Goal: Task Accomplishment & Management: Manage account settings

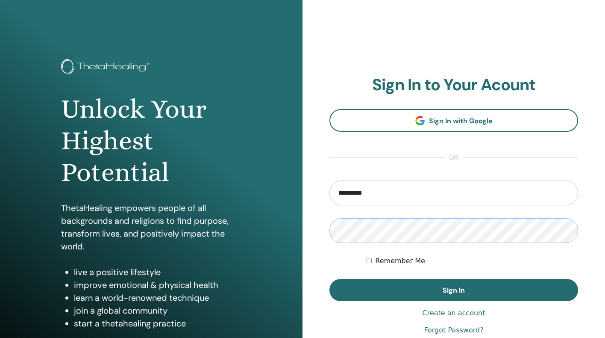
click at [454, 290] on button "Sign In" at bounding box center [453, 290] width 249 height 22
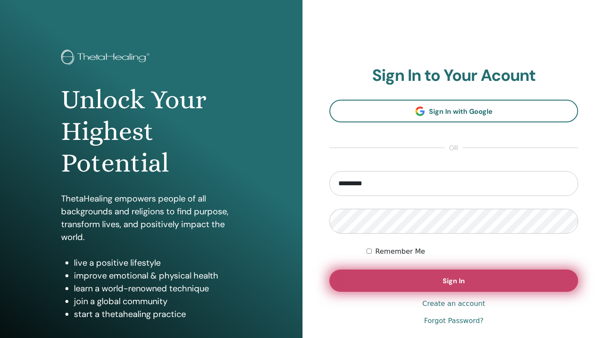
click at [388, 278] on button "Sign In" at bounding box center [453, 280] width 249 height 22
click at [456, 280] on span "Sign In" at bounding box center [454, 280] width 22 height 9
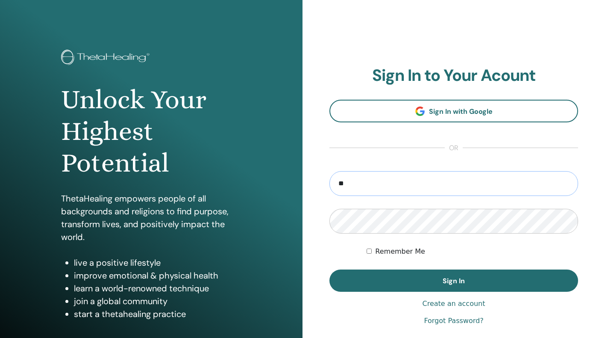
type input "*"
type input "**********"
click at [454, 280] on button "Sign In" at bounding box center [453, 280] width 249 height 22
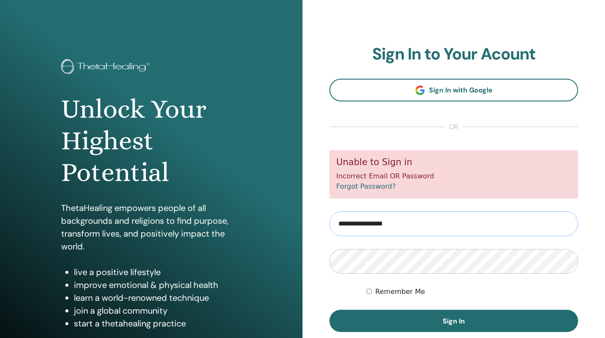
drag, startPoint x: 409, startPoint y: 220, endPoint x: 329, endPoint y: 225, distance: 80.0
click at [329, 225] on input "**********" at bounding box center [453, 223] width 249 height 25
type input "**********"
click at [492, 288] on div "Remember Me" at bounding box center [472, 291] width 211 height 10
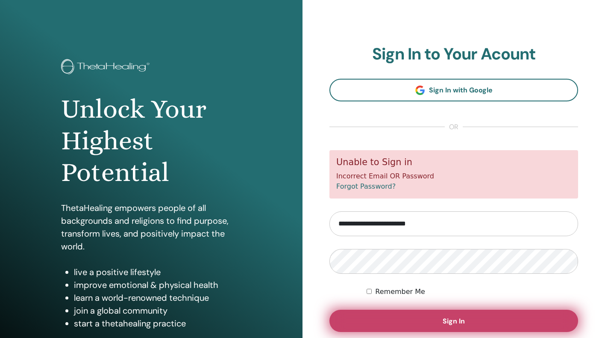
click at [381, 325] on button "Sign In" at bounding box center [453, 320] width 249 height 22
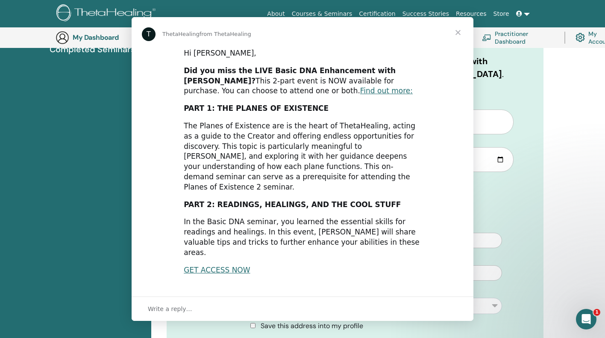
scroll to position [132, 0]
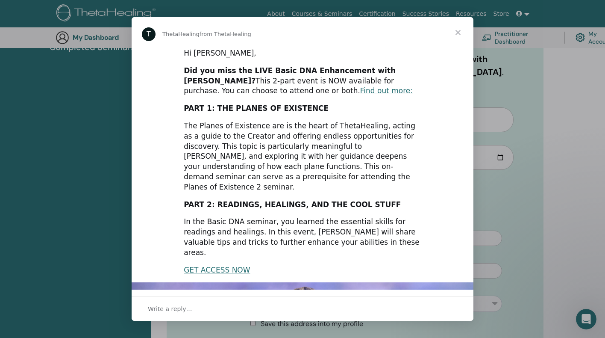
click at [460, 30] on span "Close" at bounding box center [458, 32] width 31 height 31
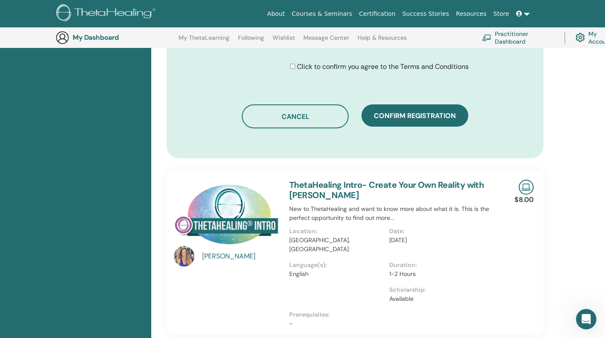
scroll to position [555, 0]
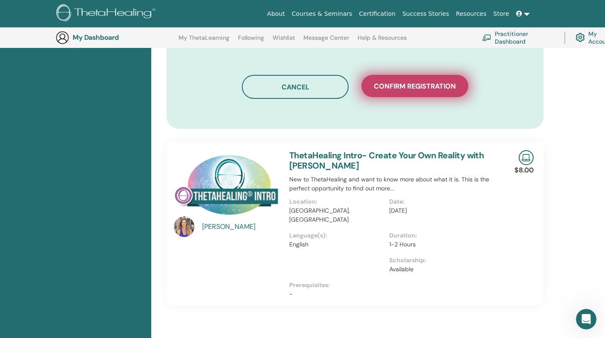
click at [415, 91] on span "Confirm registration" at bounding box center [415, 86] width 82 height 9
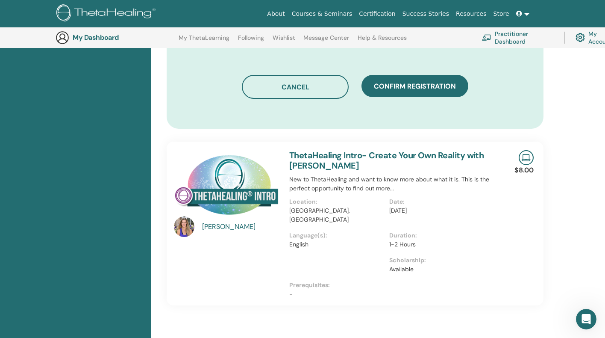
scroll to position [565, 0]
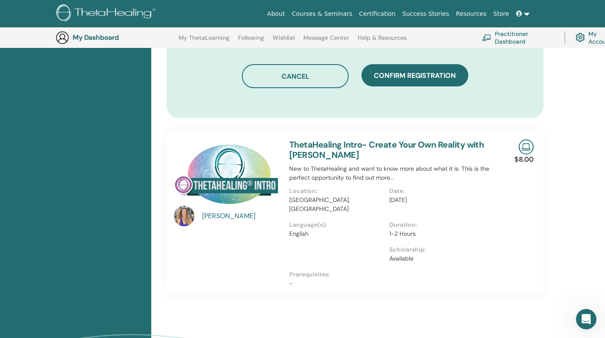
click at [527, 150] on img at bounding box center [526, 146] width 15 height 15
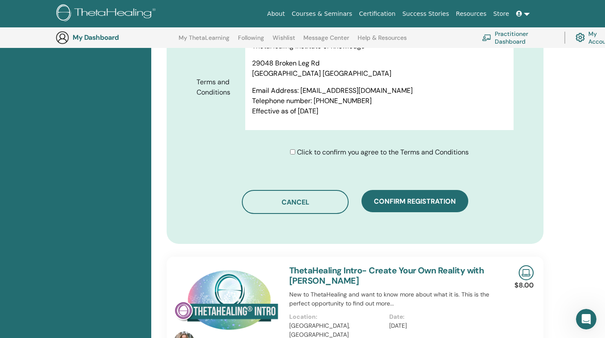
scroll to position [440, 0]
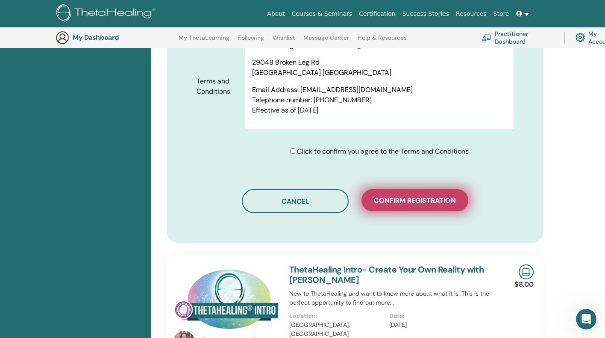
click at [422, 204] on span "Confirm registration" at bounding box center [415, 200] width 82 height 9
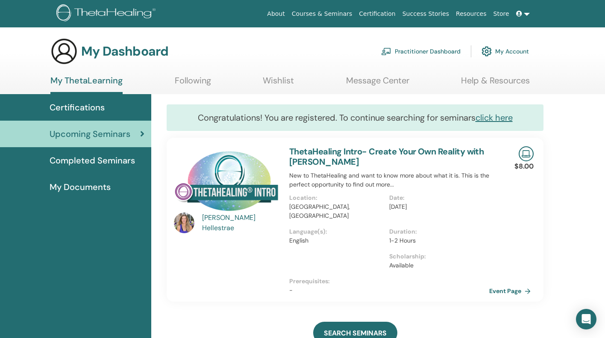
click at [524, 155] on img at bounding box center [526, 153] width 15 height 15
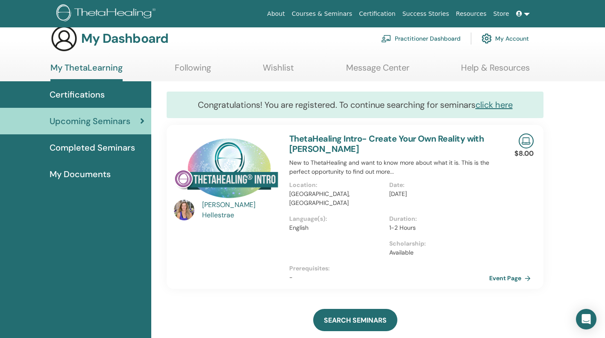
scroll to position [15, 0]
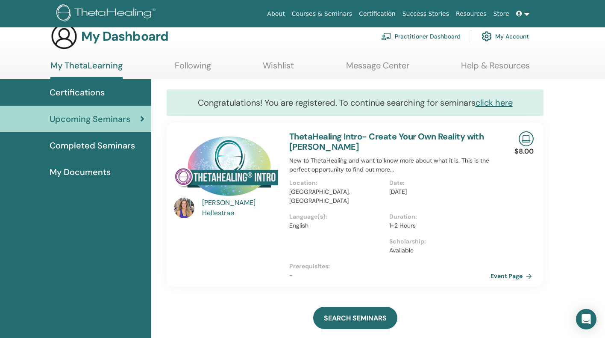
click at [510, 269] on link "Event Page" at bounding box center [512, 275] width 45 height 13
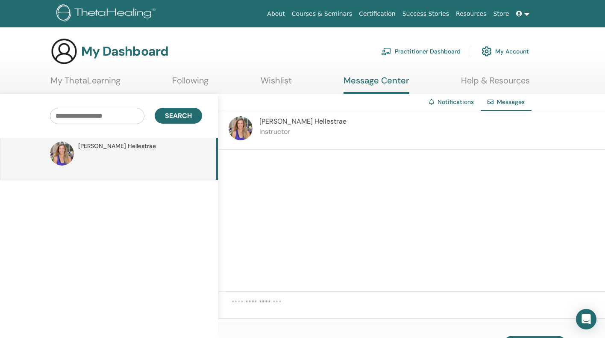
click at [248, 306] on textarea at bounding box center [418, 308] width 373 height 22
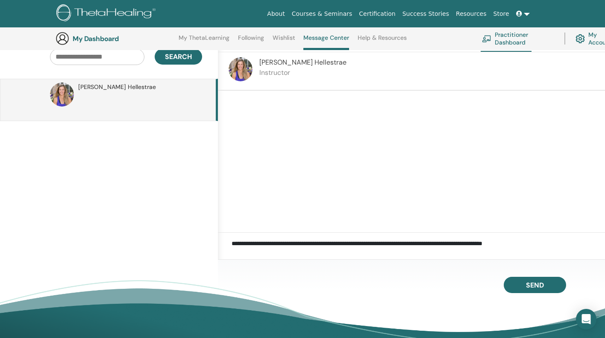
scroll to position [92, 0]
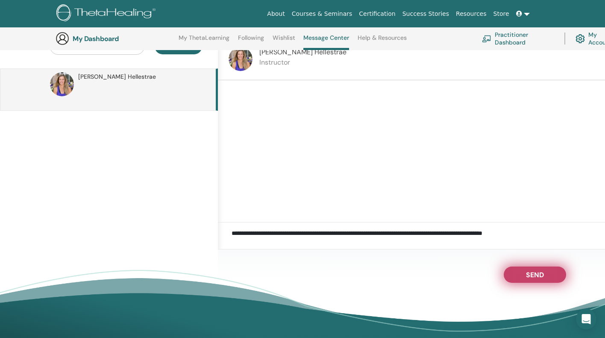
type textarea "**********"
click at [536, 272] on span "Send" at bounding box center [535, 273] width 18 height 6
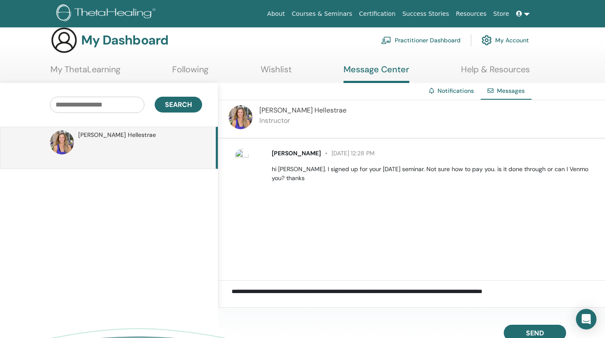
scroll to position [13, 0]
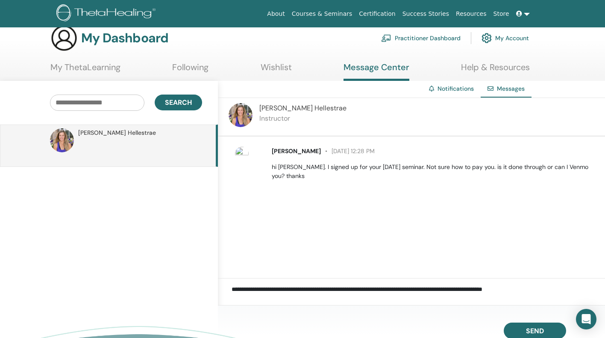
click at [85, 66] on link "My ThetaLearning" at bounding box center [85, 70] width 70 height 17
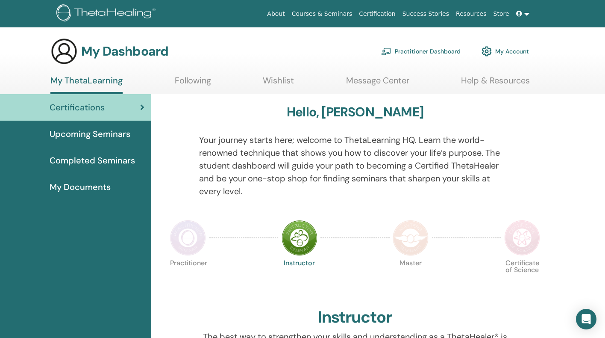
click at [114, 132] on span "Upcoming Seminars" at bounding box center [90, 133] width 81 height 13
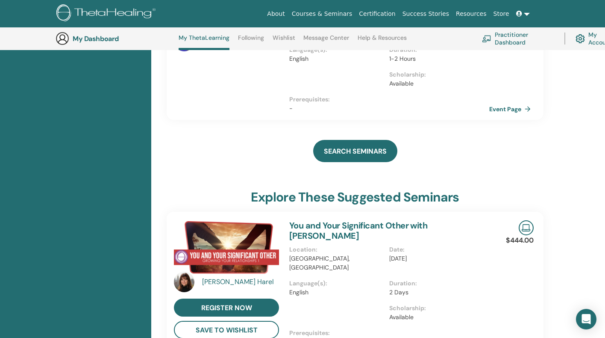
scroll to position [171, 0]
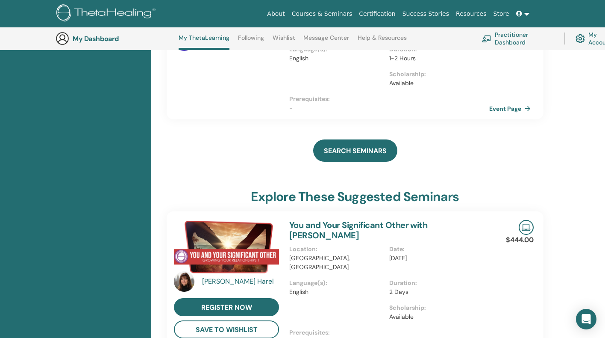
click at [579, 40] on img at bounding box center [580, 38] width 9 height 13
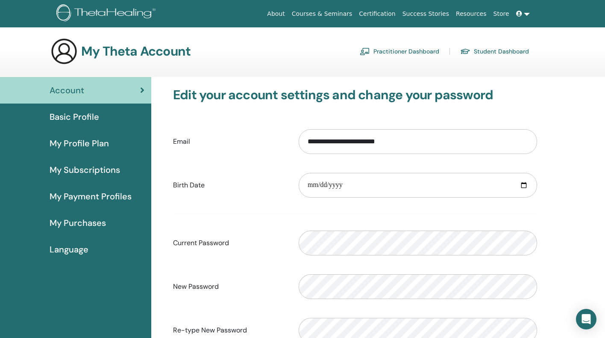
click at [109, 195] on span "My Payment Profiles" at bounding box center [91, 196] width 82 height 13
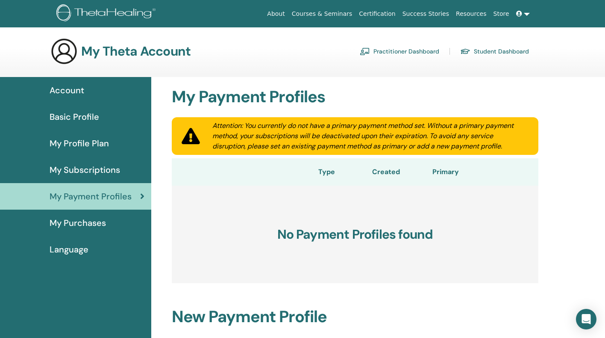
click at [88, 223] on span "My Purchases" at bounding box center [78, 222] width 56 height 13
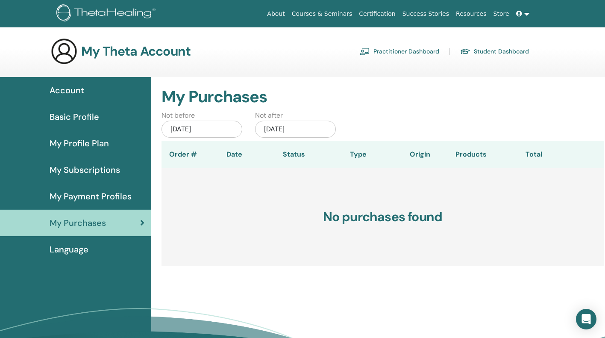
click at [527, 12] on link at bounding box center [523, 14] width 21 height 16
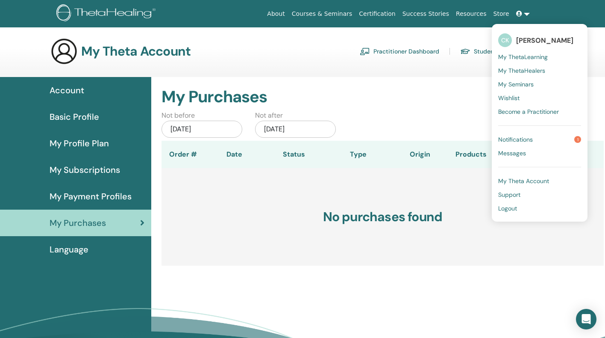
click at [502, 208] on span "Logout" at bounding box center [507, 208] width 19 height 8
